Goal: Task Accomplishment & Management: Use online tool/utility

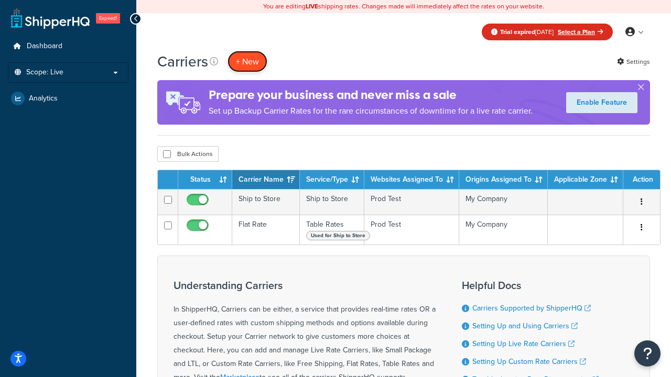
click at [247, 61] on button "+ New" at bounding box center [247, 61] width 40 height 21
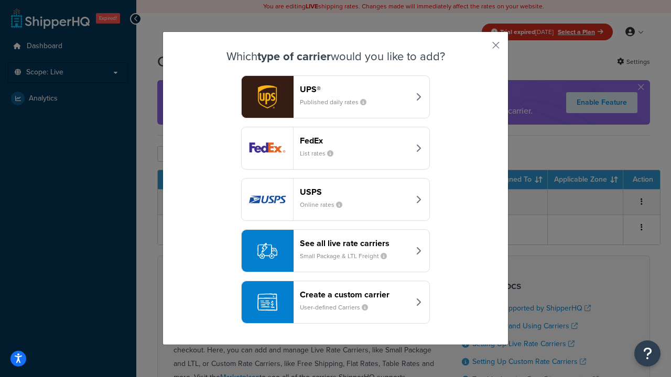
click at [335, 302] on div "Create a custom carrier User-defined Carriers" at bounding box center [354, 302] width 109 height 25
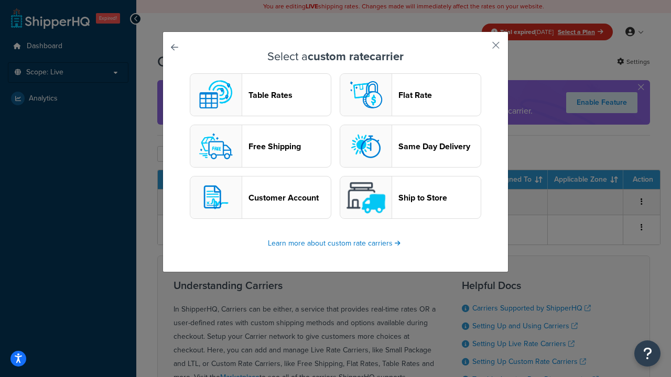
click at [260, 95] on header "Table Rates" at bounding box center [289, 95] width 82 height 10
